Goal: Task Accomplishment & Management: Manage account settings

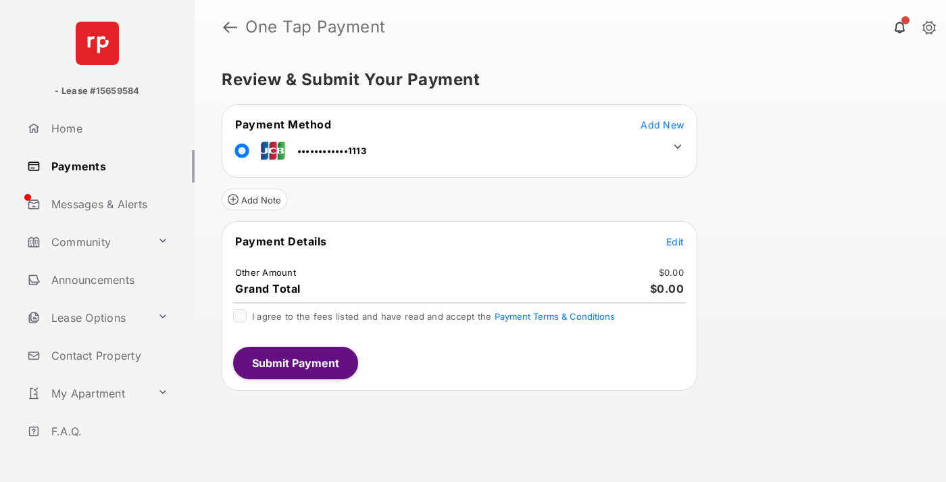
click at [675, 241] on span "Edit" at bounding box center [675, 241] width 18 height 11
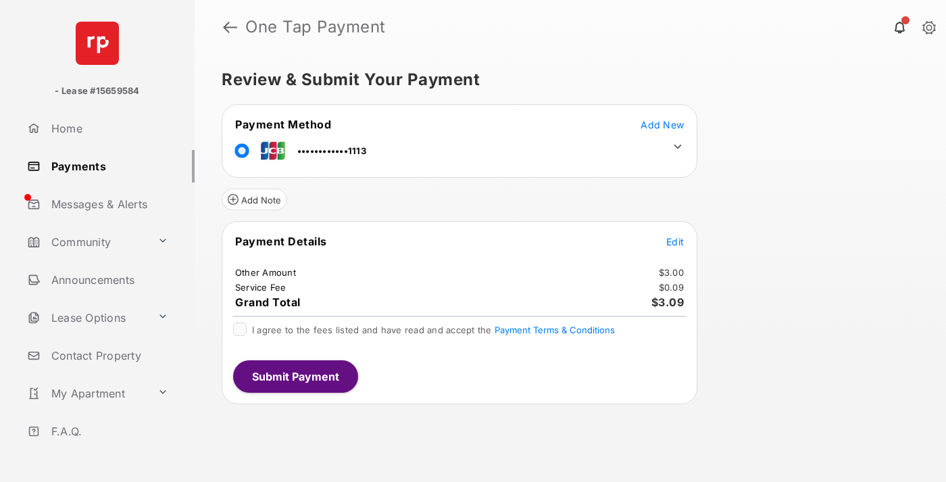
click at [678, 147] on icon at bounding box center [677, 147] width 12 height 12
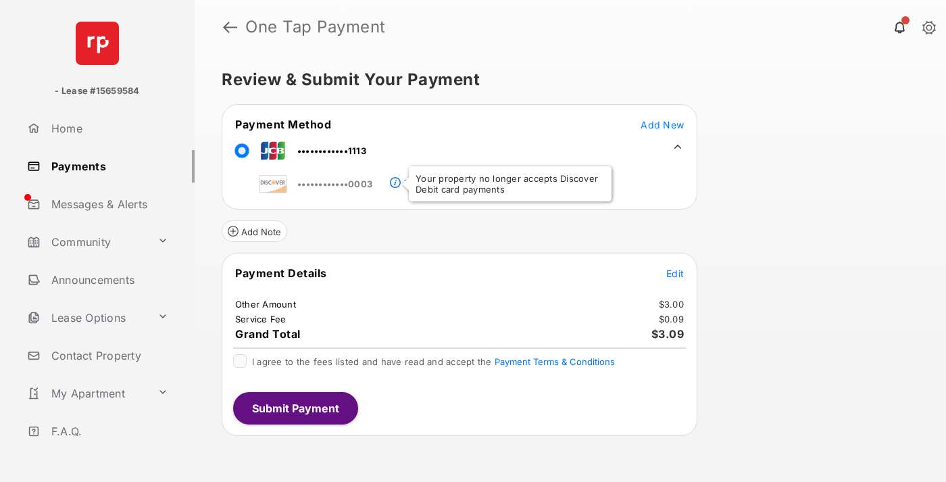
click at [105, 166] on link "Payments" at bounding box center [108, 166] width 173 height 32
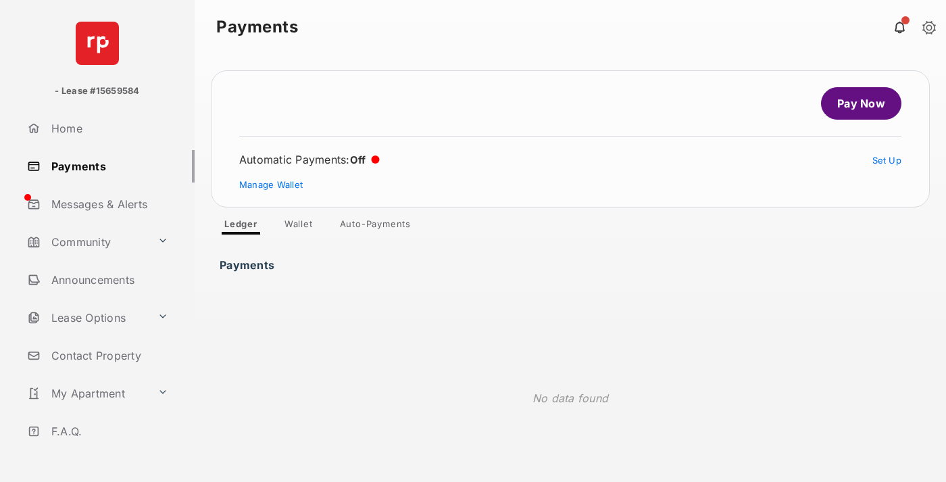
click at [271, 184] on link "Manage Wallet" at bounding box center [270, 184] width 63 height 11
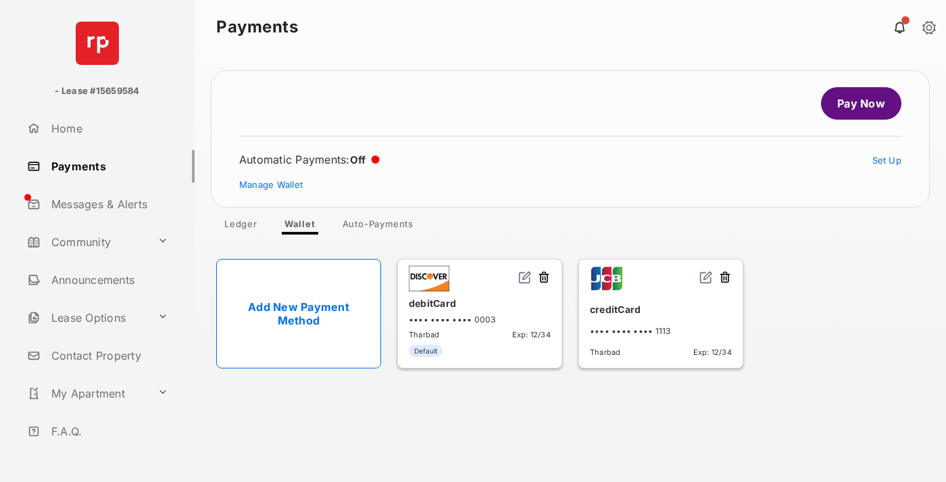
click at [706, 278] on img at bounding box center [706, 277] width 14 height 14
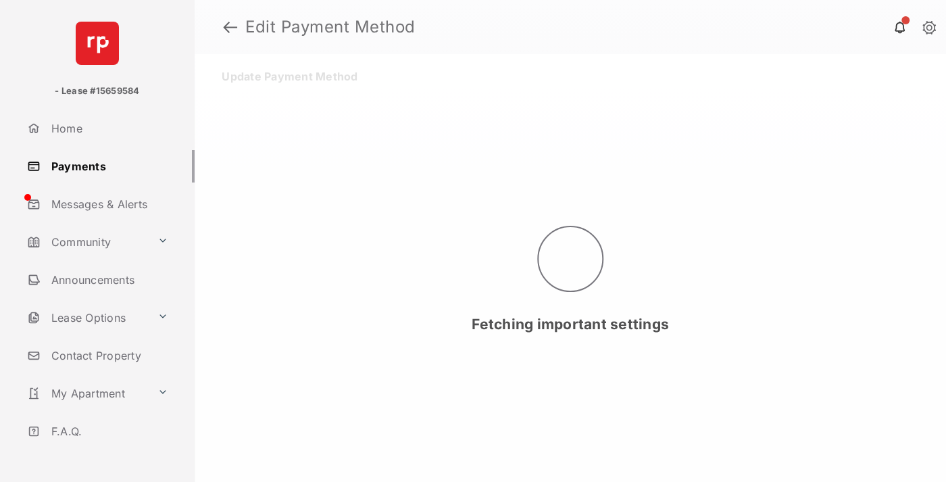
select select "**"
